Goal: Task Accomplishment & Management: Manage account settings

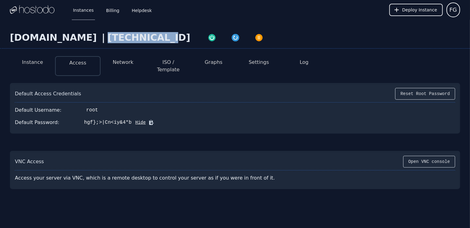
click at [122, 62] on button "Network" at bounding box center [123, 62] width 21 height 7
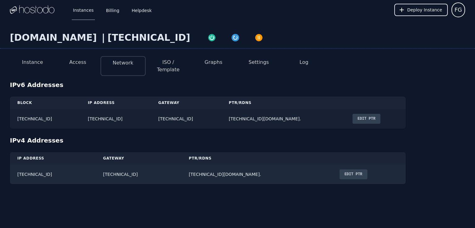
drag, startPoint x: 157, startPoint y: 112, endPoint x: 80, endPoint y: 111, distance: 77.3
click at [80, 111] on td "[TECHNICAL_ID]" at bounding box center [115, 119] width 70 height 20
copy td "[TECHNICAL_ID]"
drag, startPoint x: 46, startPoint y: 169, endPoint x: 17, endPoint y: 169, distance: 29.4
click at [17, 169] on td "[TECHNICAL_ID]" at bounding box center [53, 175] width 86 height 20
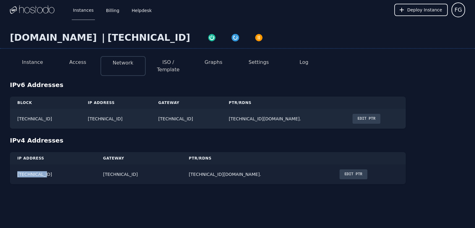
copy td "[TECHNICAL_ID]"
click at [380, 114] on button "Edit PTR" at bounding box center [366, 119] width 28 height 10
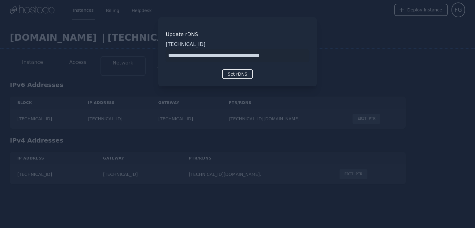
drag, startPoint x: 286, startPoint y: 57, endPoint x: 159, endPoint y: 59, distance: 127.1
click at [166, 59] on input "input" at bounding box center [237, 55] width 143 height 12
paste input "**********"
type input "**********"
click at [236, 73] on button "Set rDNS" at bounding box center [237, 74] width 31 height 10
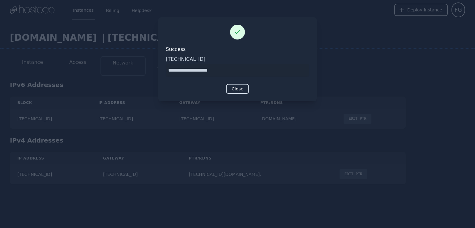
click at [240, 88] on button "Close" at bounding box center [237, 89] width 23 height 10
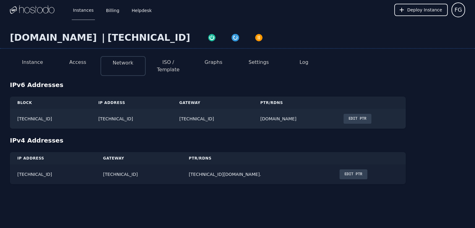
click at [339, 170] on button "Edit PTR" at bounding box center [353, 175] width 28 height 10
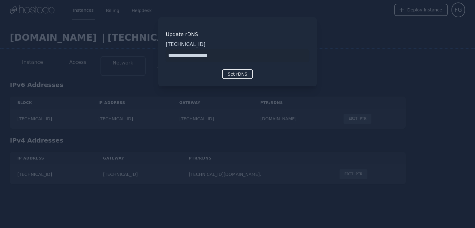
type input "**********"
click at [232, 74] on button "Set rDNS" at bounding box center [237, 74] width 31 height 10
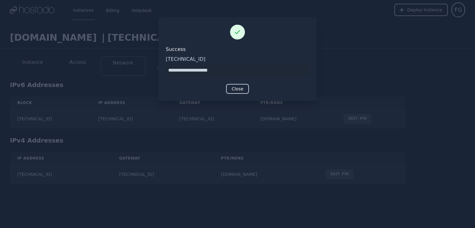
click at [244, 88] on button "Close" at bounding box center [237, 89] width 23 height 10
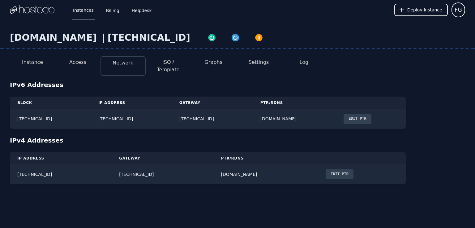
drag, startPoint x: 104, startPoint y: 38, endPoint x: 12, endPoint y: 34, distance: 91.3
click at [12, 34] on div "[DOMAIN_NAME]" at bounding box center [54, 37] width 89 height 11
copy div "[DOMAIN_NAME]"
